Goal: Task Accomplishment & Management: Manage account settings

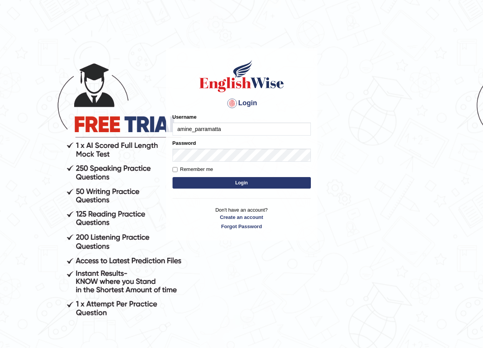
click at [254, 130] on input "amine_parramatta" at bounding box center [242, 129] width 138 height 13
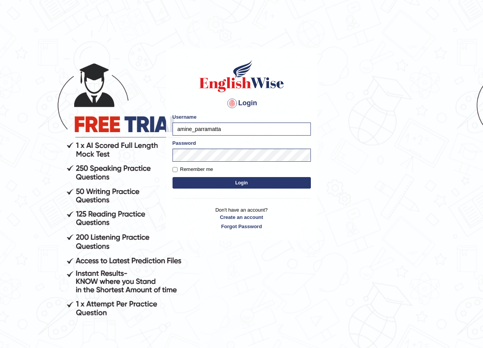
click at [254, 130] on input "amine_parramatta" at bounding box center [242, 129] width 138 height 13
type input "shoeb51"
click at [173, 177] on button "Login" at bounding box center [242, 183] width 138 height 12
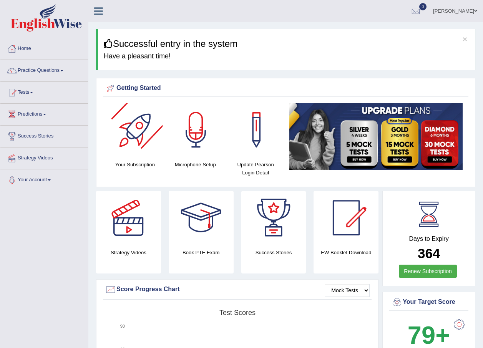
click at [154, 143] on div at bounding box center [136, 130] width 54 height 54
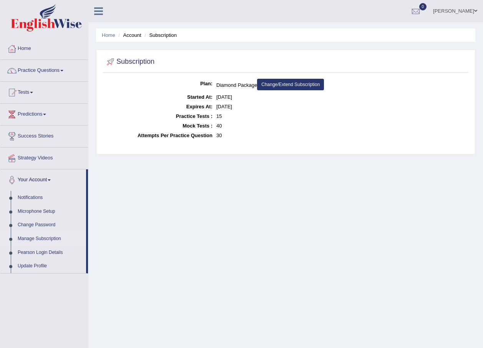
click at [288, 86] on link "Change/Extend Subscription" at bounding box center [290, 85] width 67 height 12
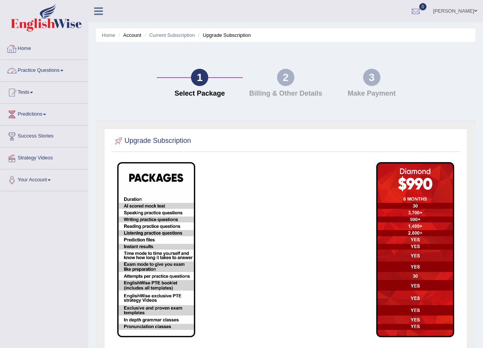
click at [38, 48] on link "Home" at bounding box center [44, 47] width 88 height 19
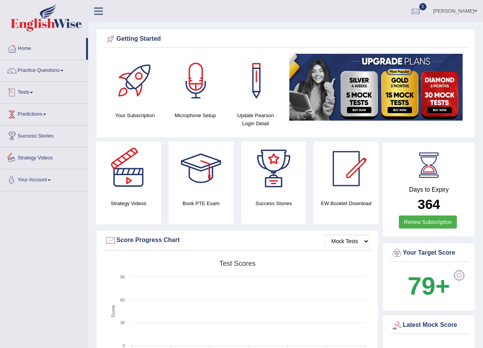
click at [26, 175] on link "Your Account" at bounding box center [44, 179] width 88 height 19
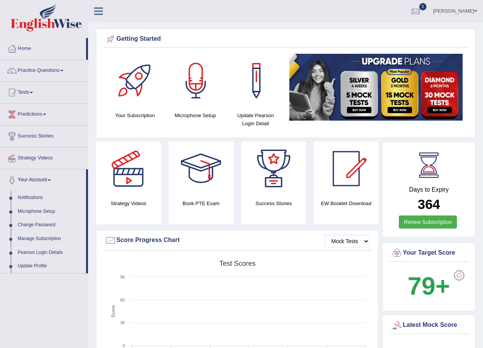
click at [40, 250] on link "Pearson Login Details" at bounding box center [50, 253] width 72 height 14
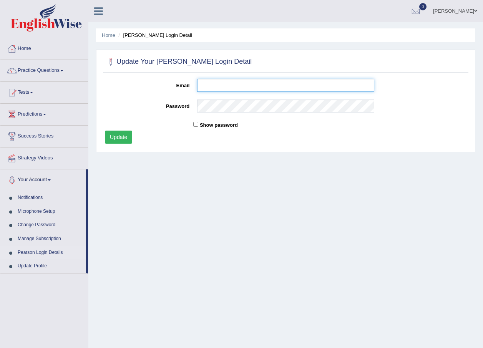
click at [224, 89] on input "Email" at bounding box center [285, 85] width 177 height 13
type input "shoeb51"
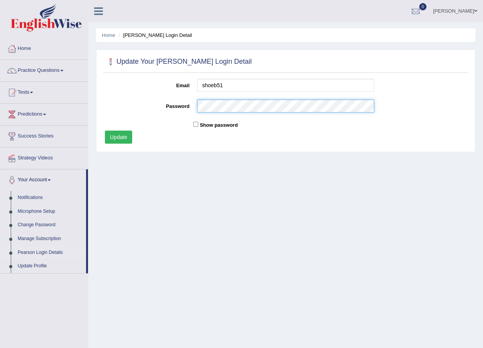
click at [221, 105] on form "Email shoeb51 Password Show password Update" at bounding box center [286, 112] width 370 height 67
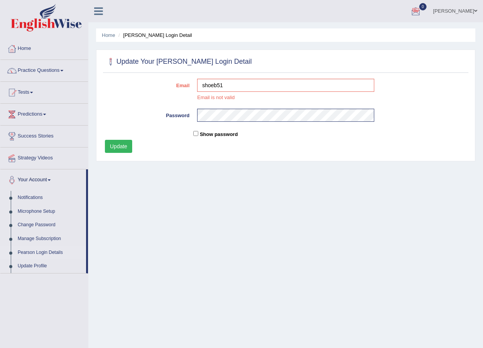
click at [475, 10] on span at bounding box center [476, 10] width 3 height 5
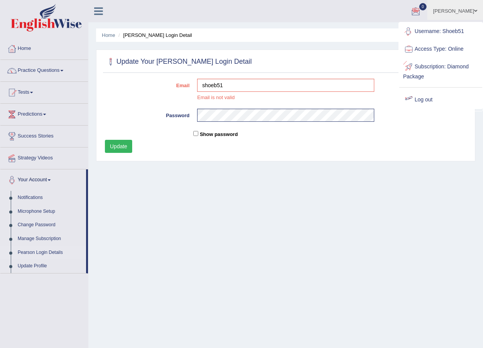
click at [422, 100] on link "Log out" at bounding box center [441, 100] width 83 height 18
